Goal: Find specific page/section: Find specific page/section

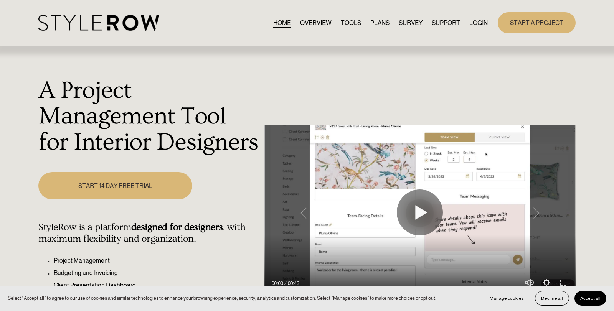
click at [480, 21] on link "LOGIN" at bounding box center [478, 23] width 18 height 10
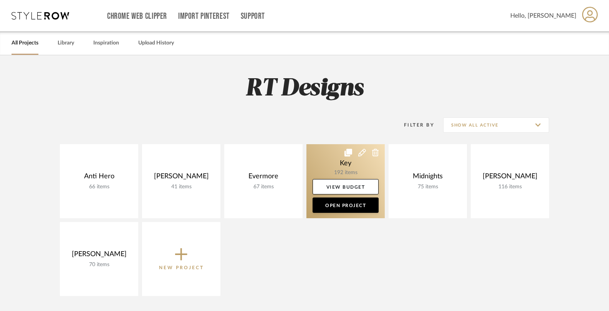
click at [341, 163] on link at bounding box center [345, 181] width 78 height 74
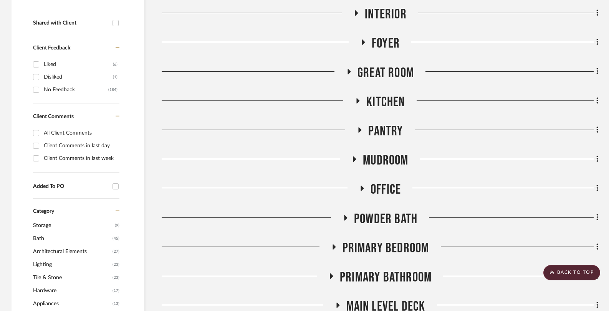
scroll to position [311, 0]
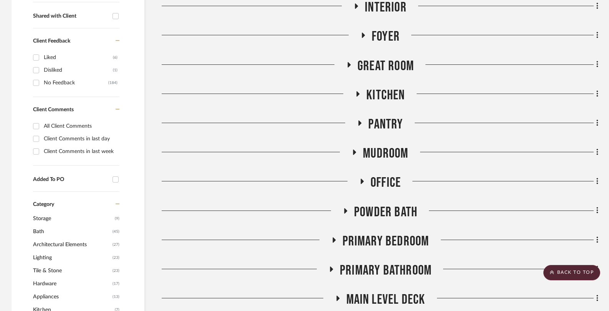
click at [335, 239] on icon at bounding box center [333, 240] width 9 height 6
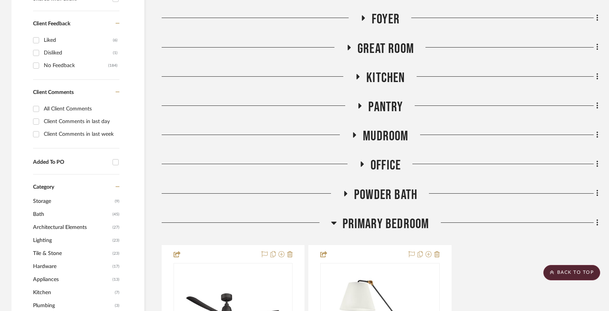
scroll to position [267, 0]
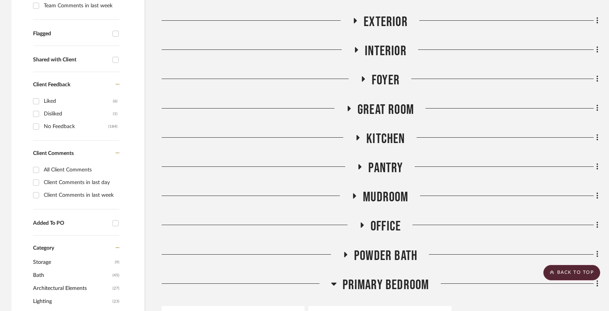
click at [335, 282] on icon at bounding box center [334, 283] width 6 height 9
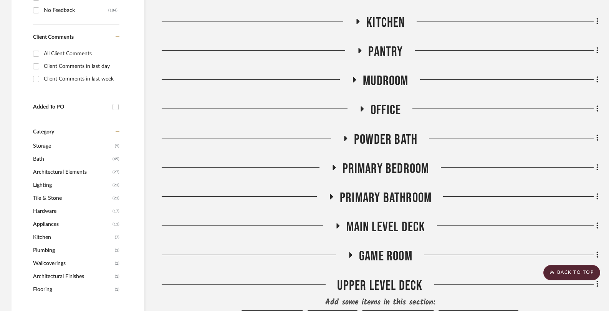
scroll to position [442, 0]
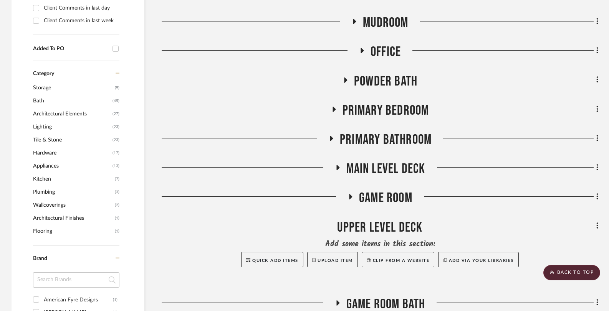
click at [330, 139] on icon at bounding box center [331, 138] width 3 height 5
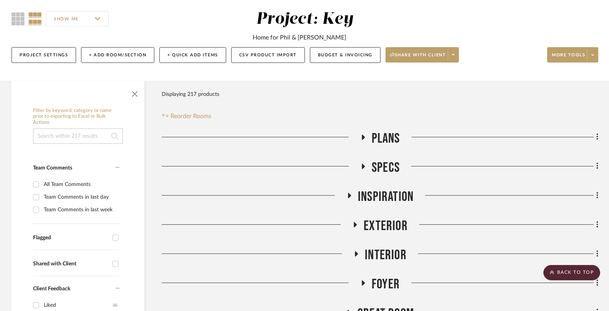
scroll to position [0, 0]
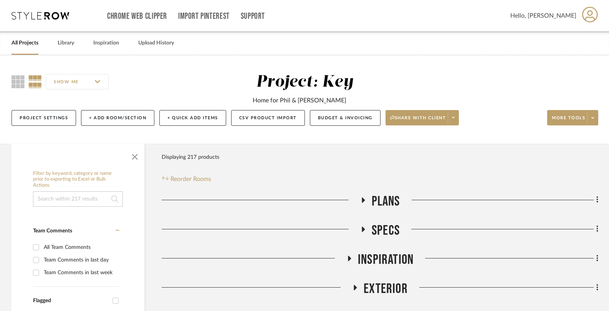
click at [364, 199] on icon at bounding box center [362, 200] width 9 height 6
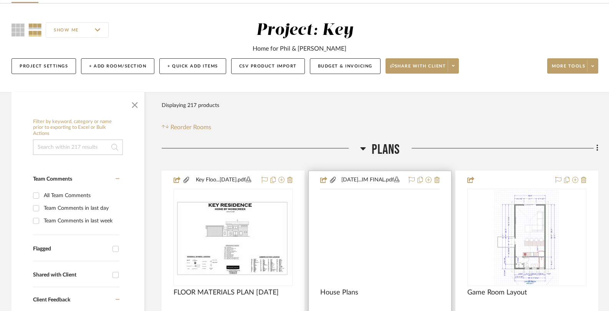
scroll to position [80, 0]
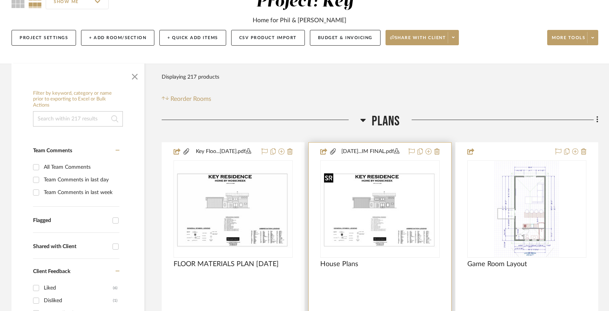
click at [0, 0] on img at bounding box center [0, 0] width 0 height 0
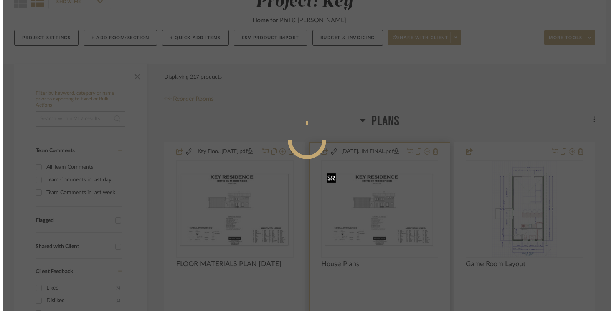
scroll to position [0, 0]
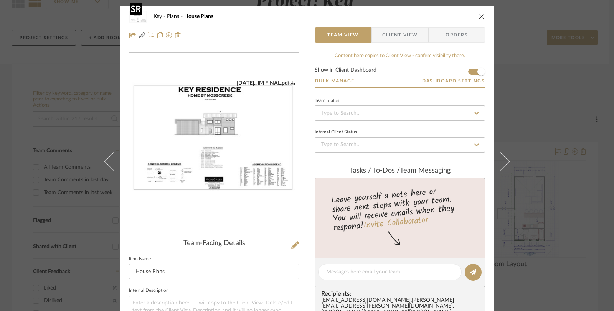
click at [246, 147] on img "0" at bounding box center [214, 136] width 170 height 113
